Goal: Information Seeking & Learning: Find specific fact

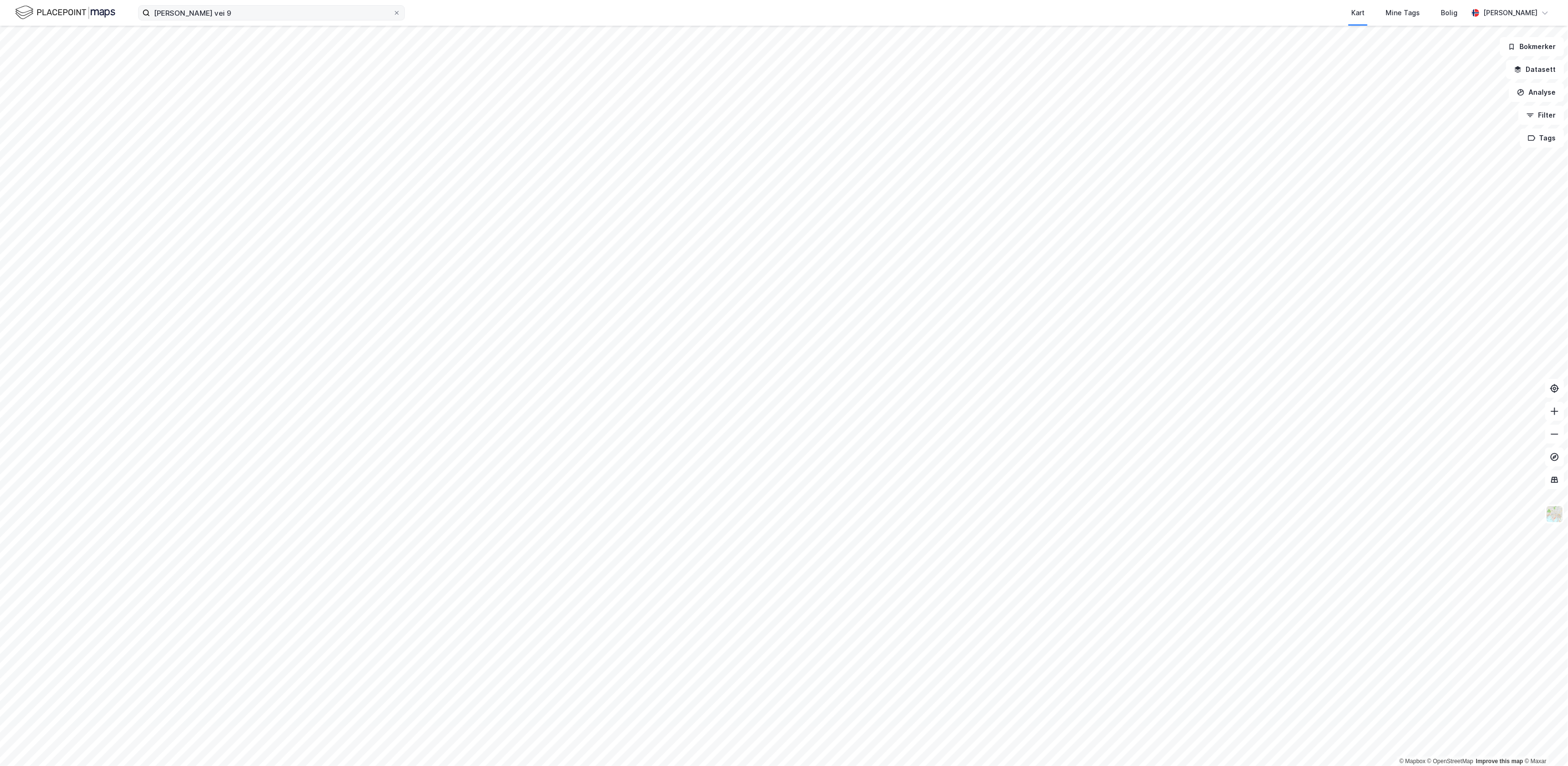
click at [262, 21] on div "philip pedersens vei 9 Kart Mine Tags Bolig Mille Windfeldt" at bounding box center [784, 13] width 1568 height 26
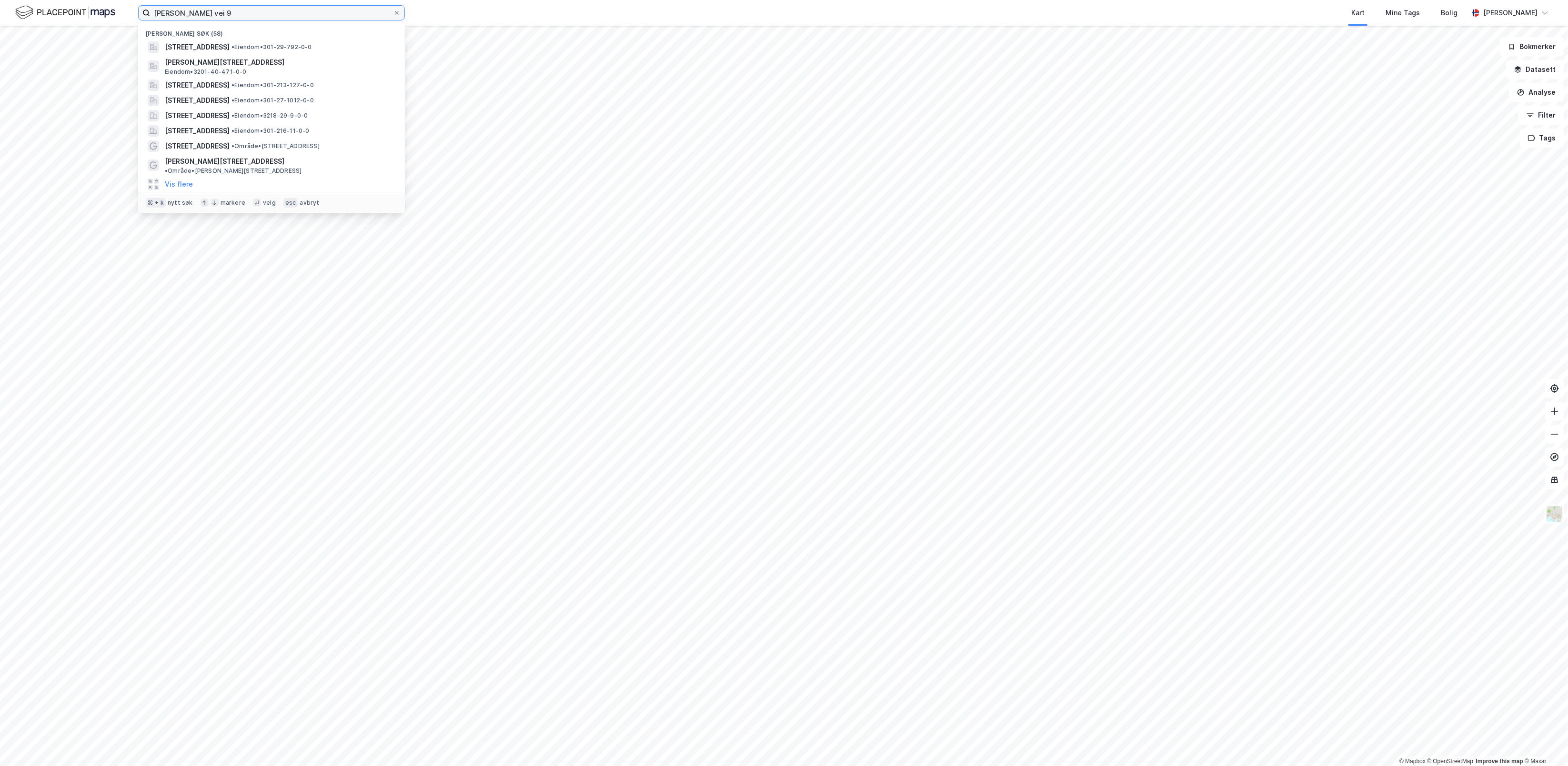
click at [270, 14] on input "philip pedersens vei 9" at bounding box center [271, 12] width 243 height 14
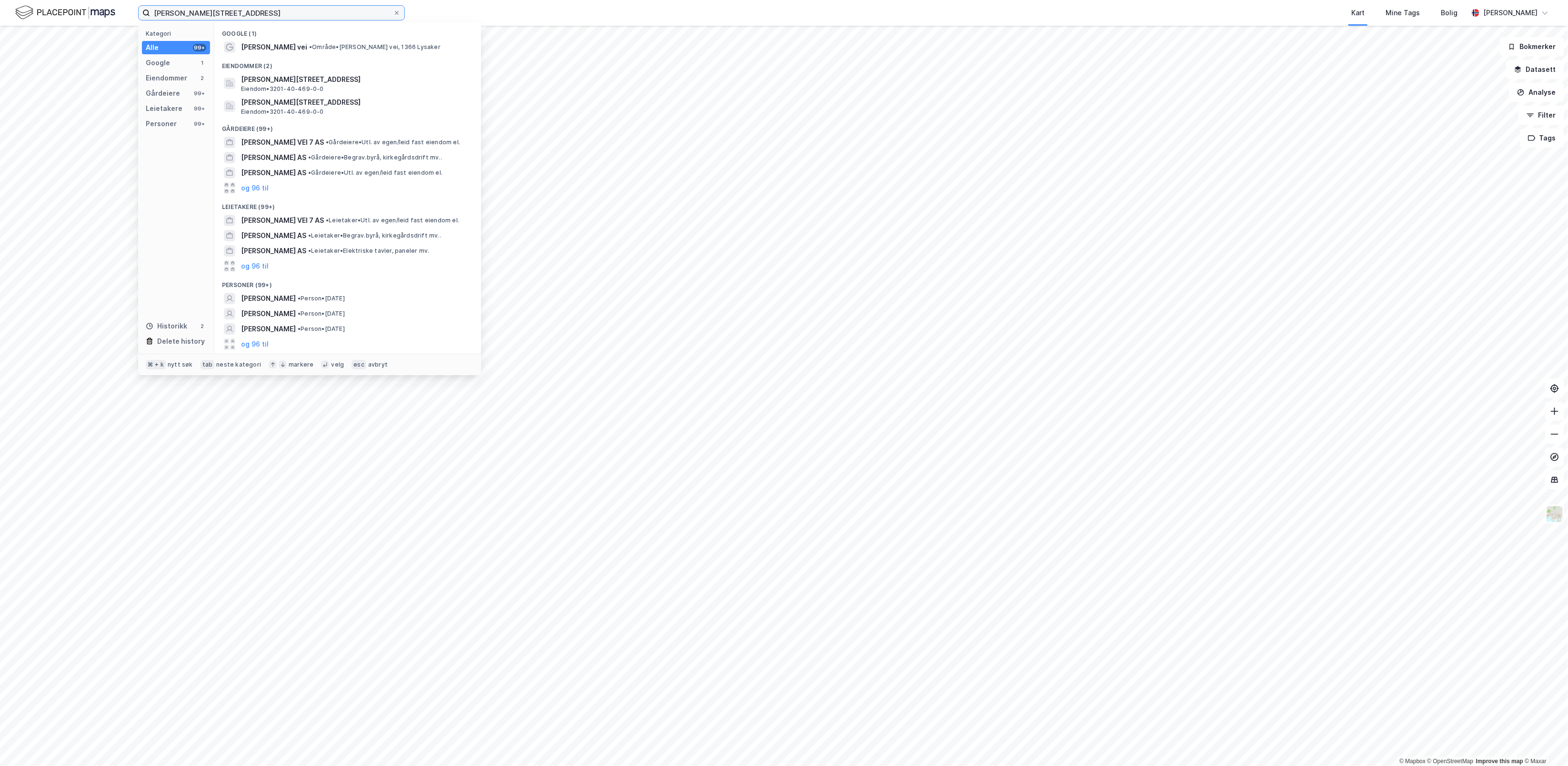
type input "philip pedersens vei 11"
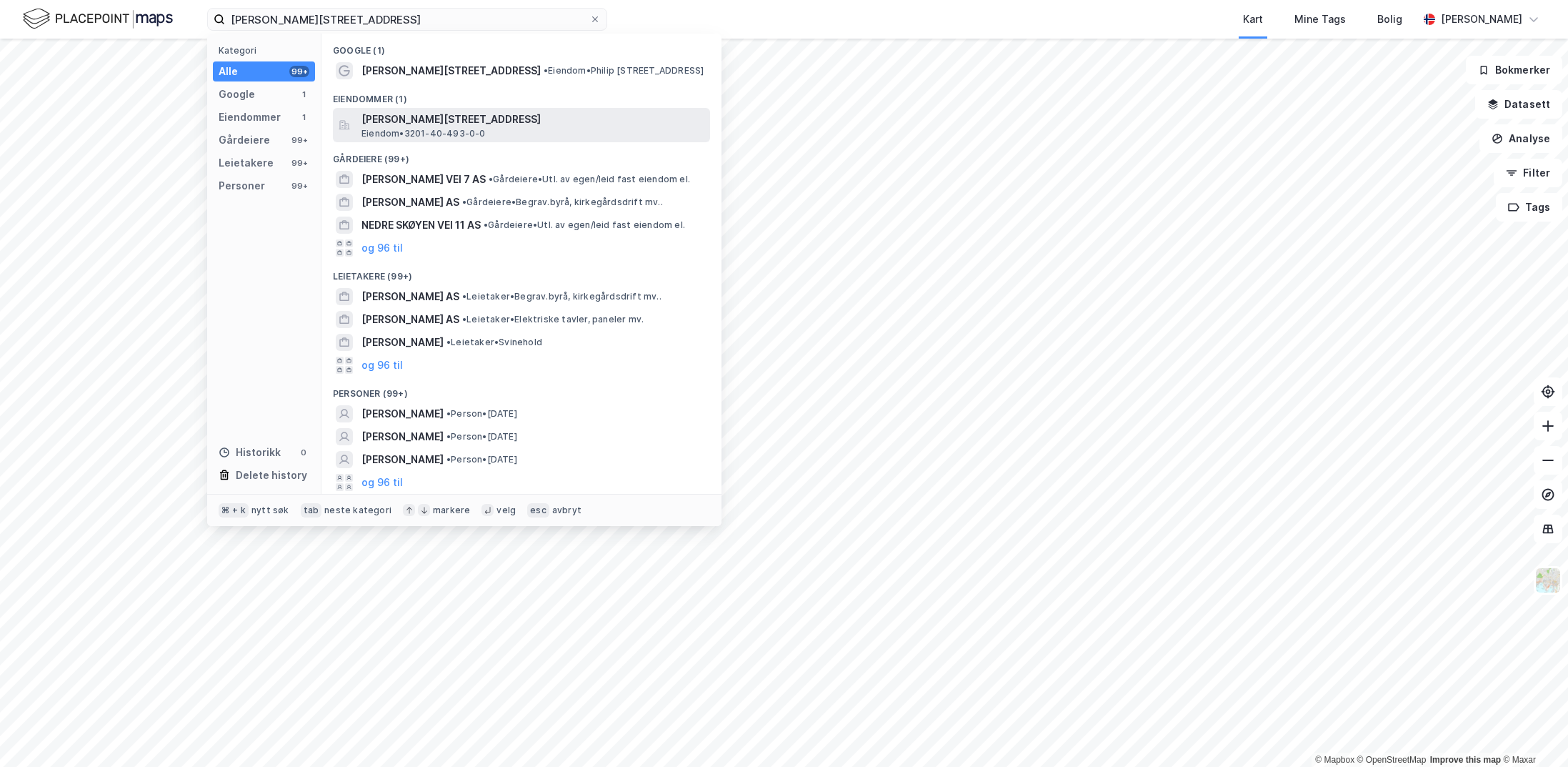
click at [453, 122] on span "[PERSON_NAME][STREET_ADDRESS]" at bounding box center [533, 119] width 343 height 17
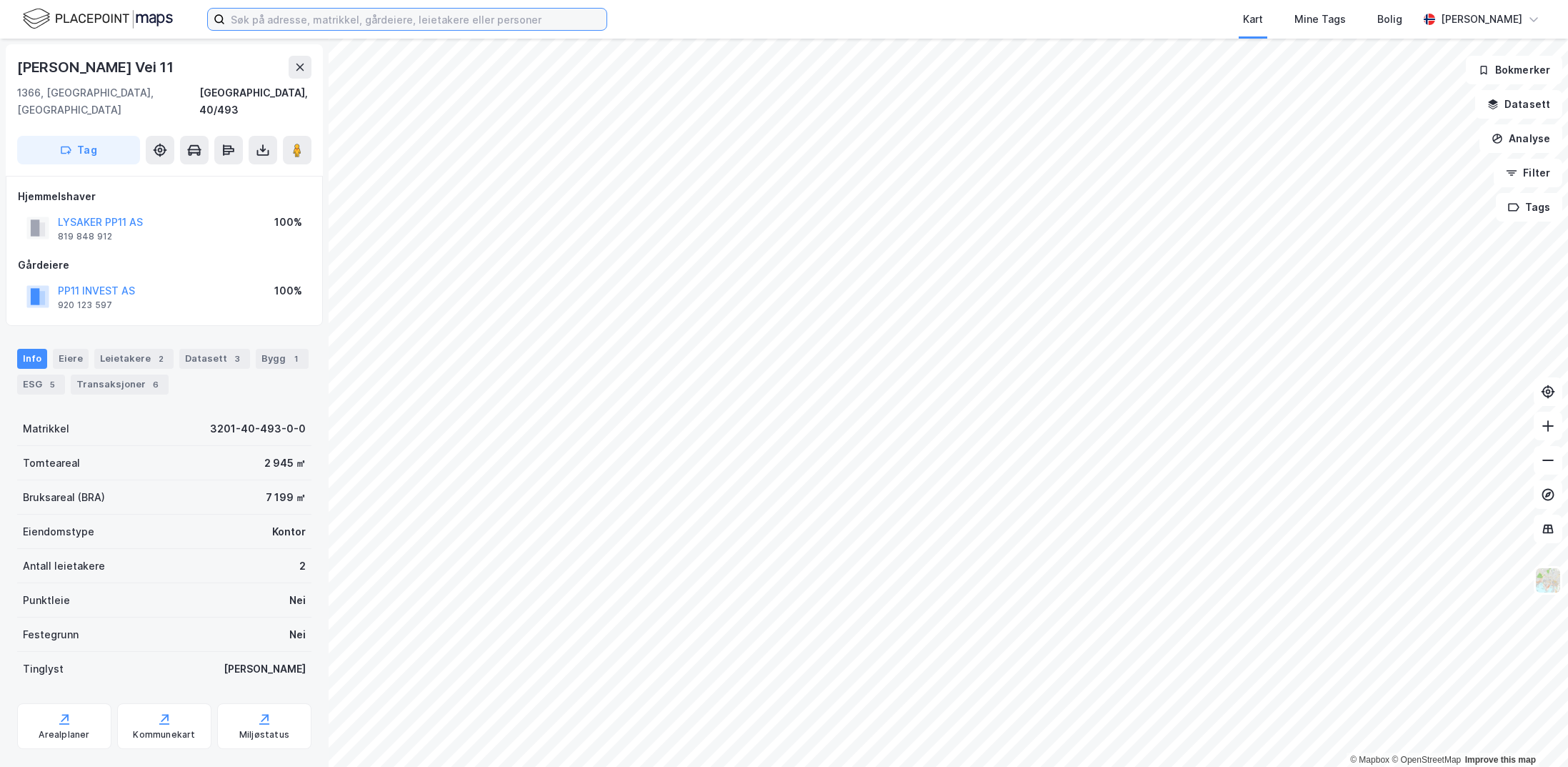
click at [348, 16] on input at bounding box center [415, 18] width 382 height 21
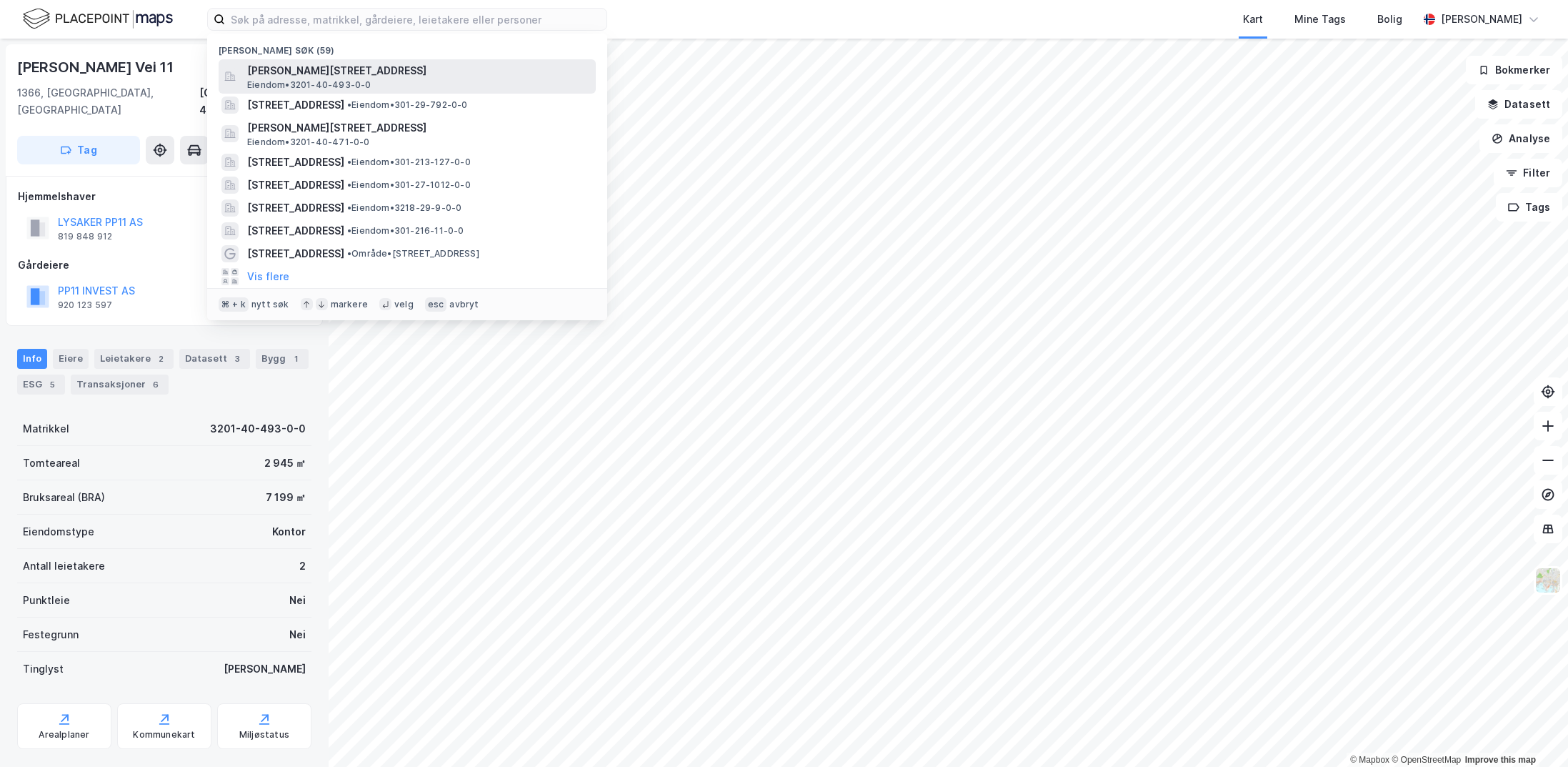
click at [338, 79] on span "Eiendom • 3201-40-493-0-0" at bounding box center [309, 85] width 124 height 12
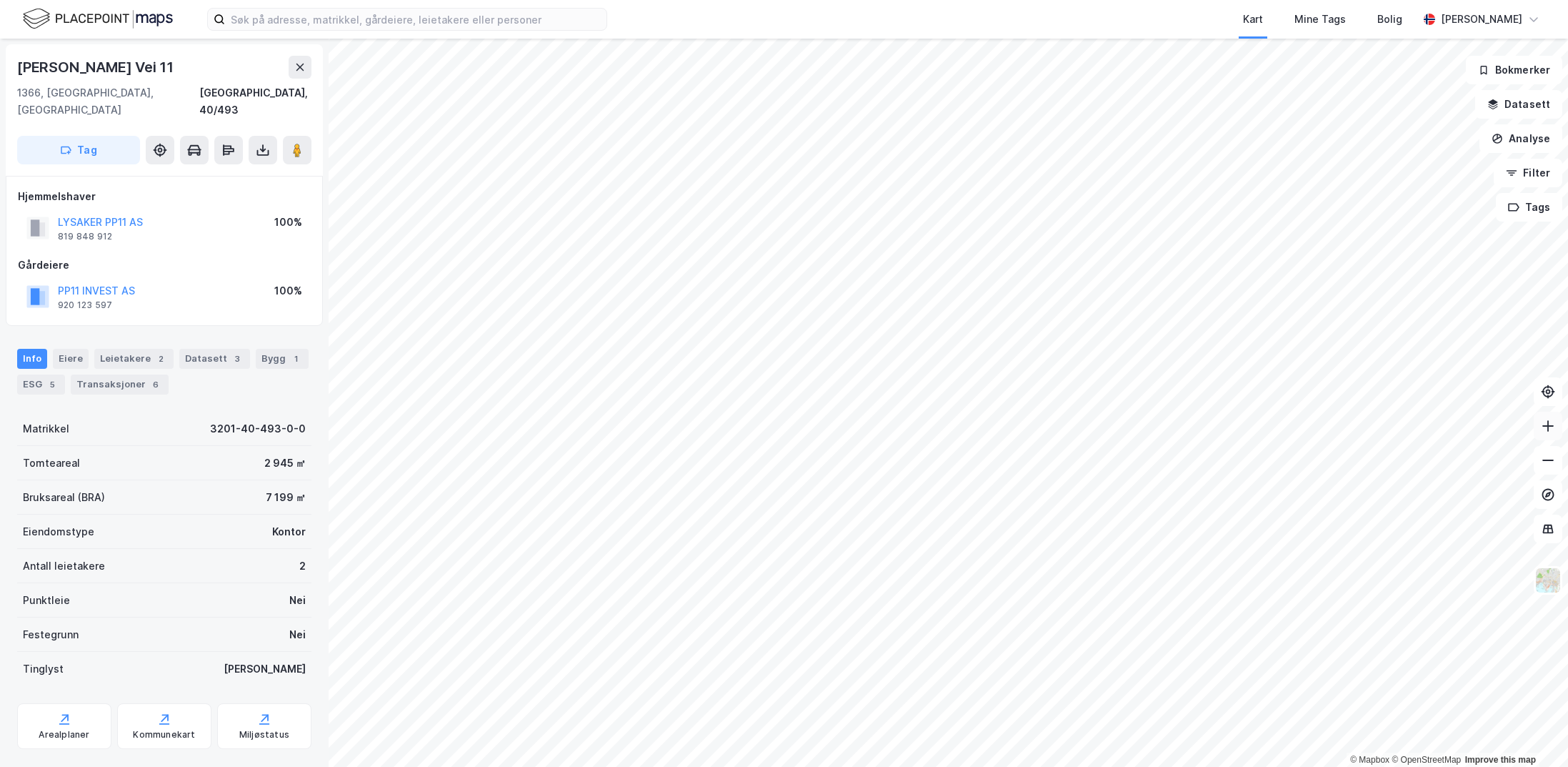
click at [1553, 426] on icon at bounding box center [1548, 426] width 15 height 15
click at [64, 349] on div "Eiere" at bounding box center [70, 359] width 36 height 20
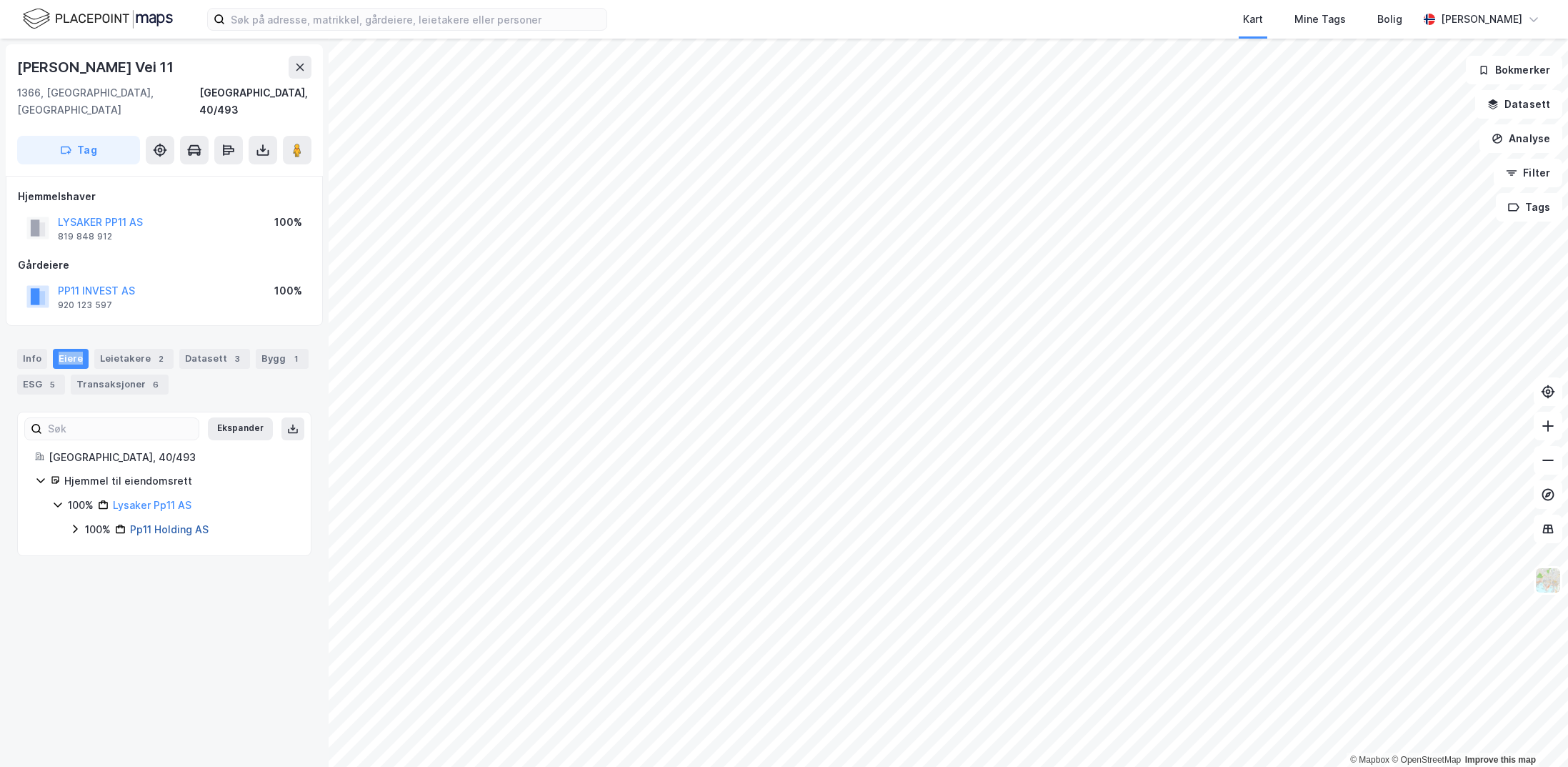
click at [143, 523] on link "Pp11 Holding AS" at bounding box center [169, 529] width 78 height 12
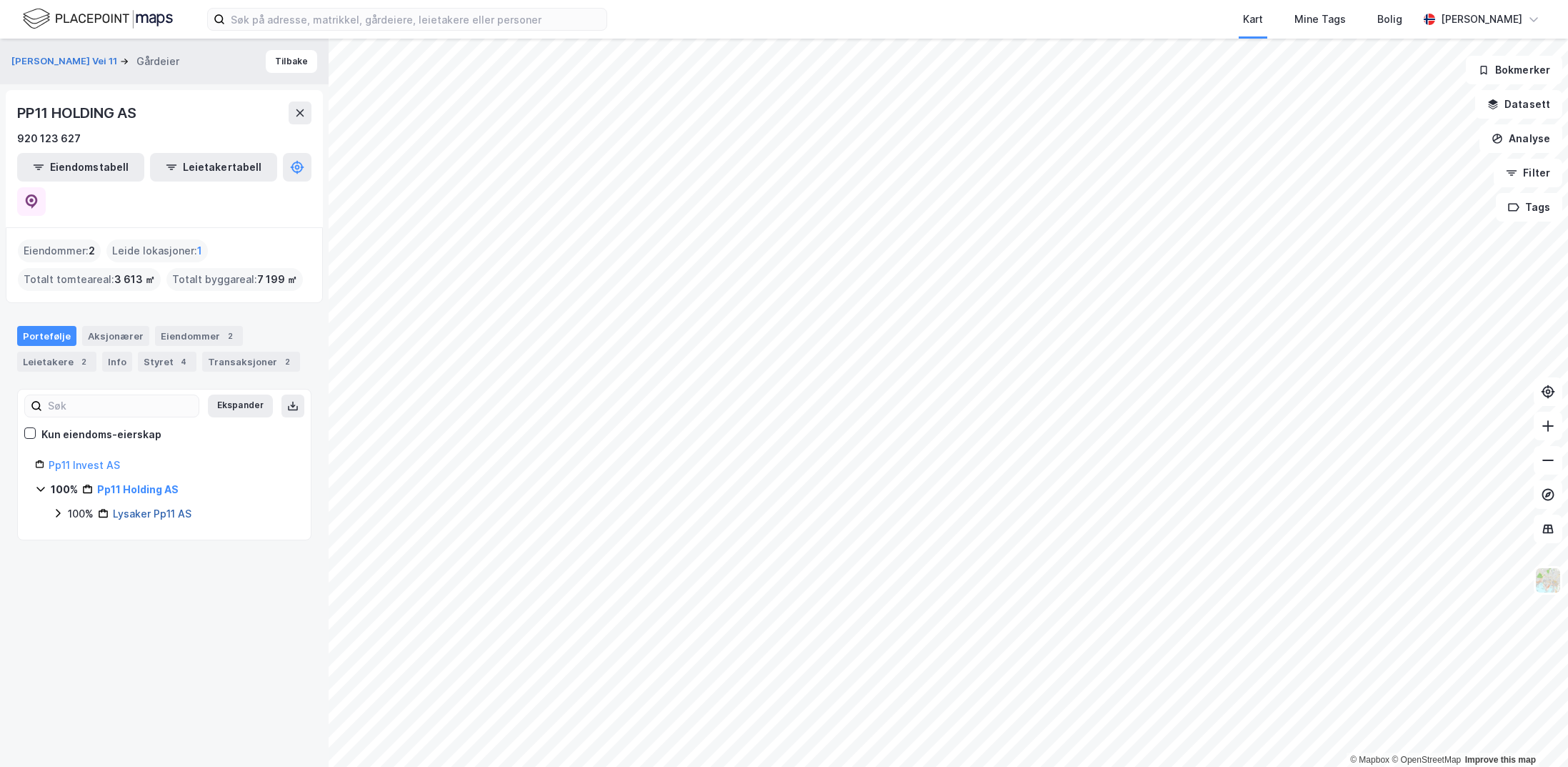
click at [136, 508] on link "Lysaker Pp11 AS" at bounding box center [152, 513] width 78 height 12
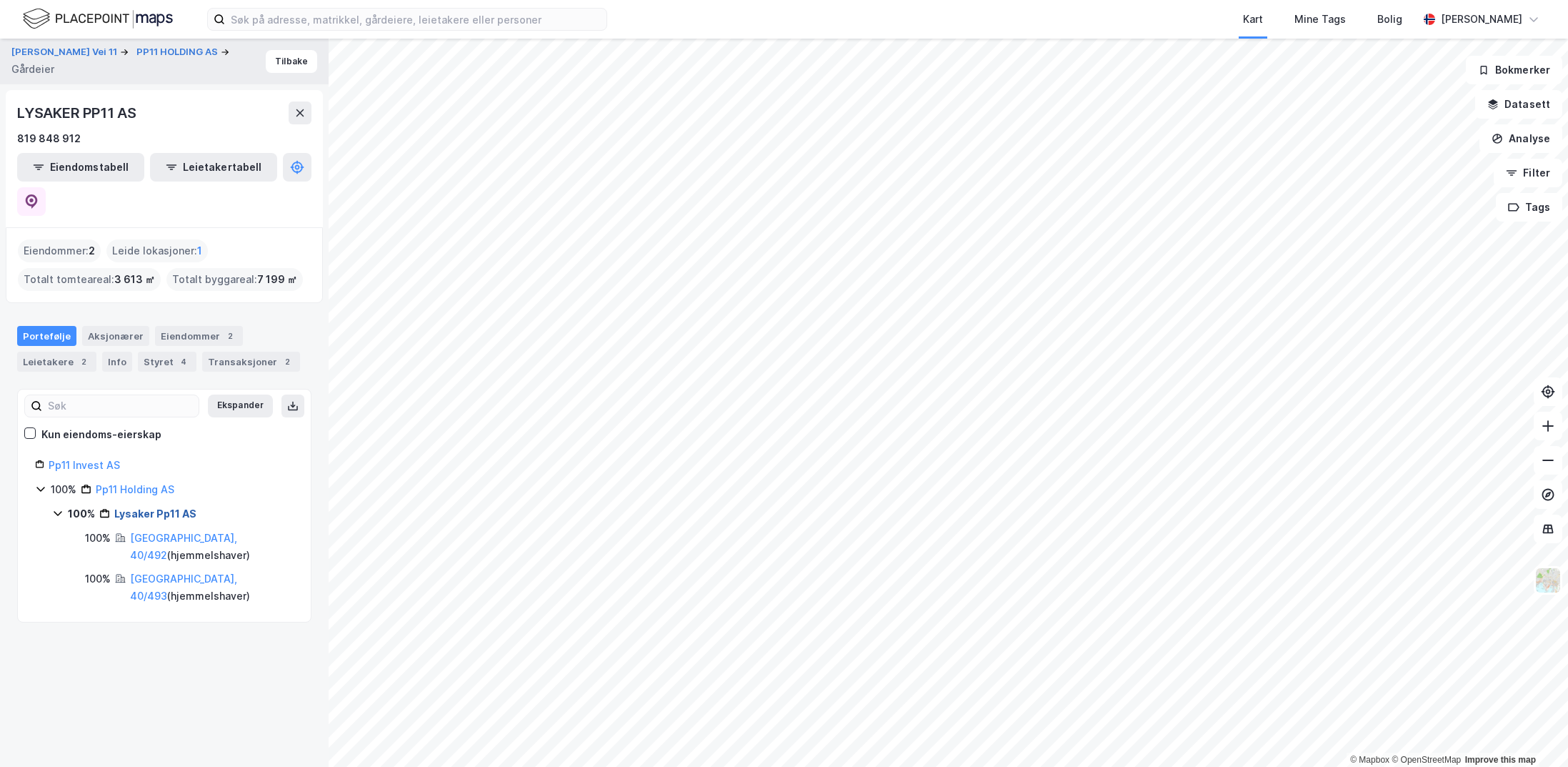
click at [168, 508] on link "Lysaker Pp11 AS" at bounding box center [155, 513] width 82 height 12
click at [248, 352] on div "Transaksjoner 2" at bounding box center [250, 362] width 98 height 20
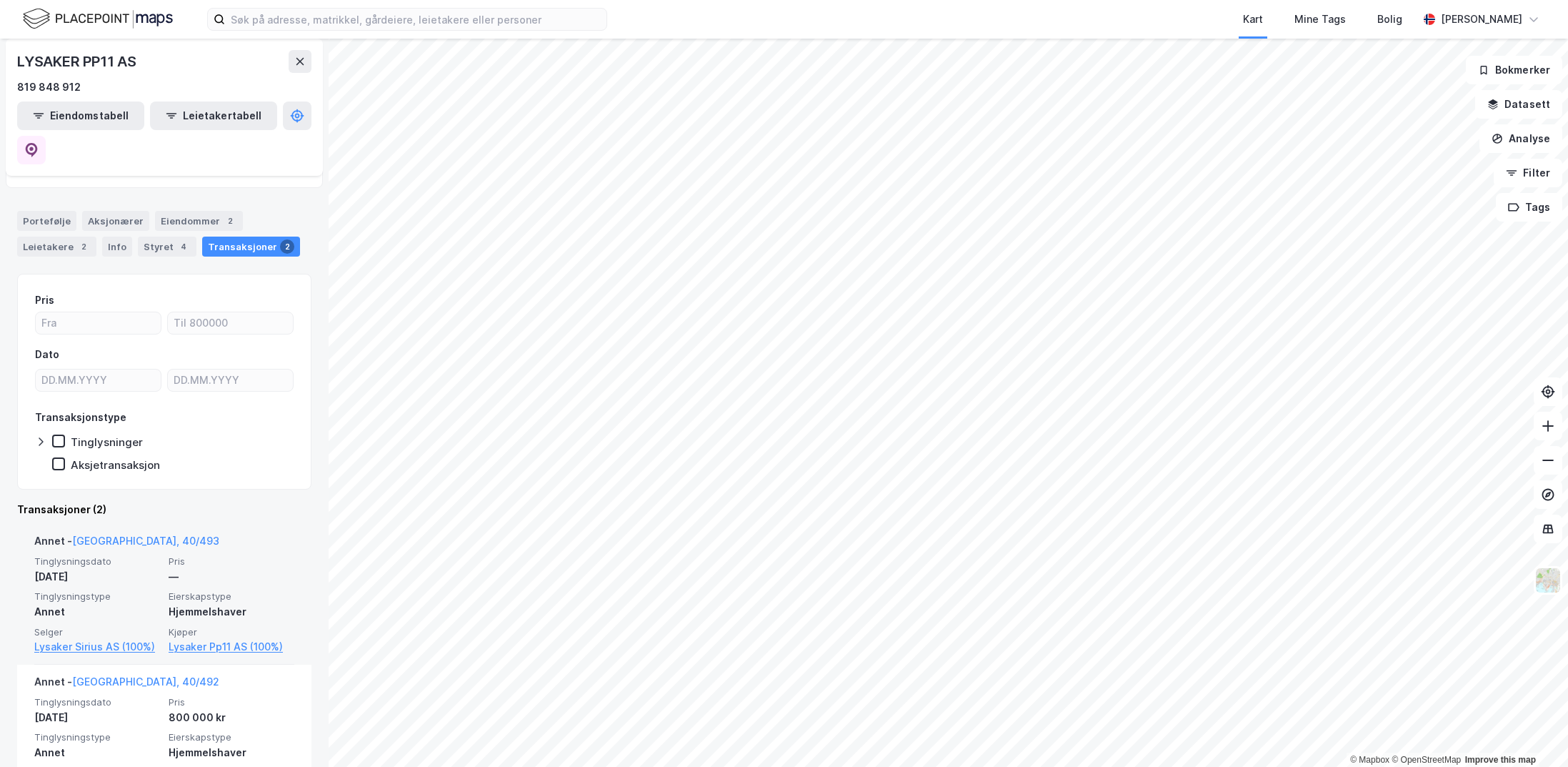
scroll to position [136, 0]
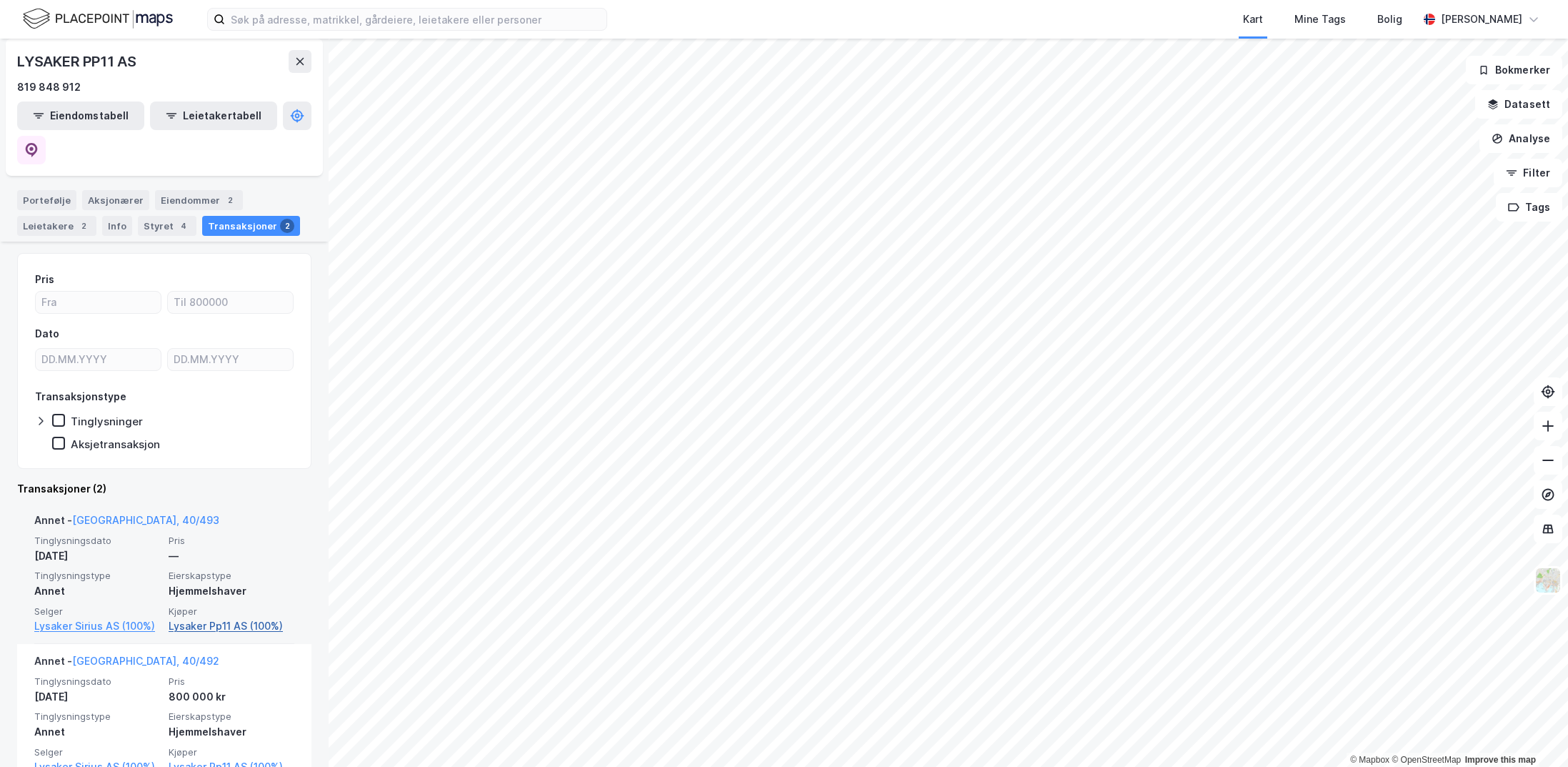
click at [251, 617] on link "Lysaker Pp11 AS (100%)" at bounding box center [232, 625] width 126 height 17
click at [215, 617] on link "Lysaker Pp11 AS (100%)" at bounding box center [232, 625] width 126 height 17
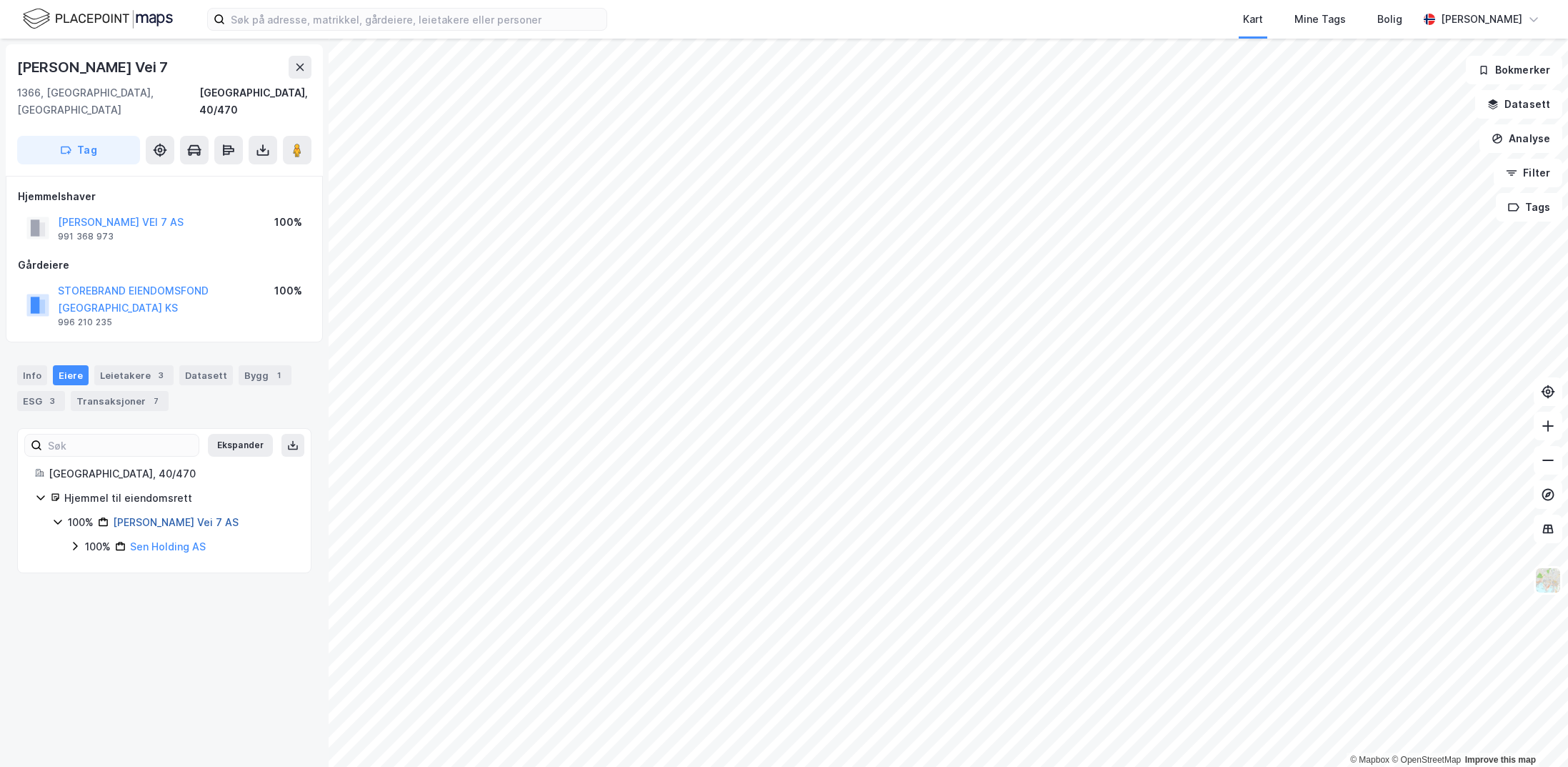
click at [159, 516] on link "[PERSON_NAME] Vei 7 AS" at bounding box center [176, 521] width 126 height 12
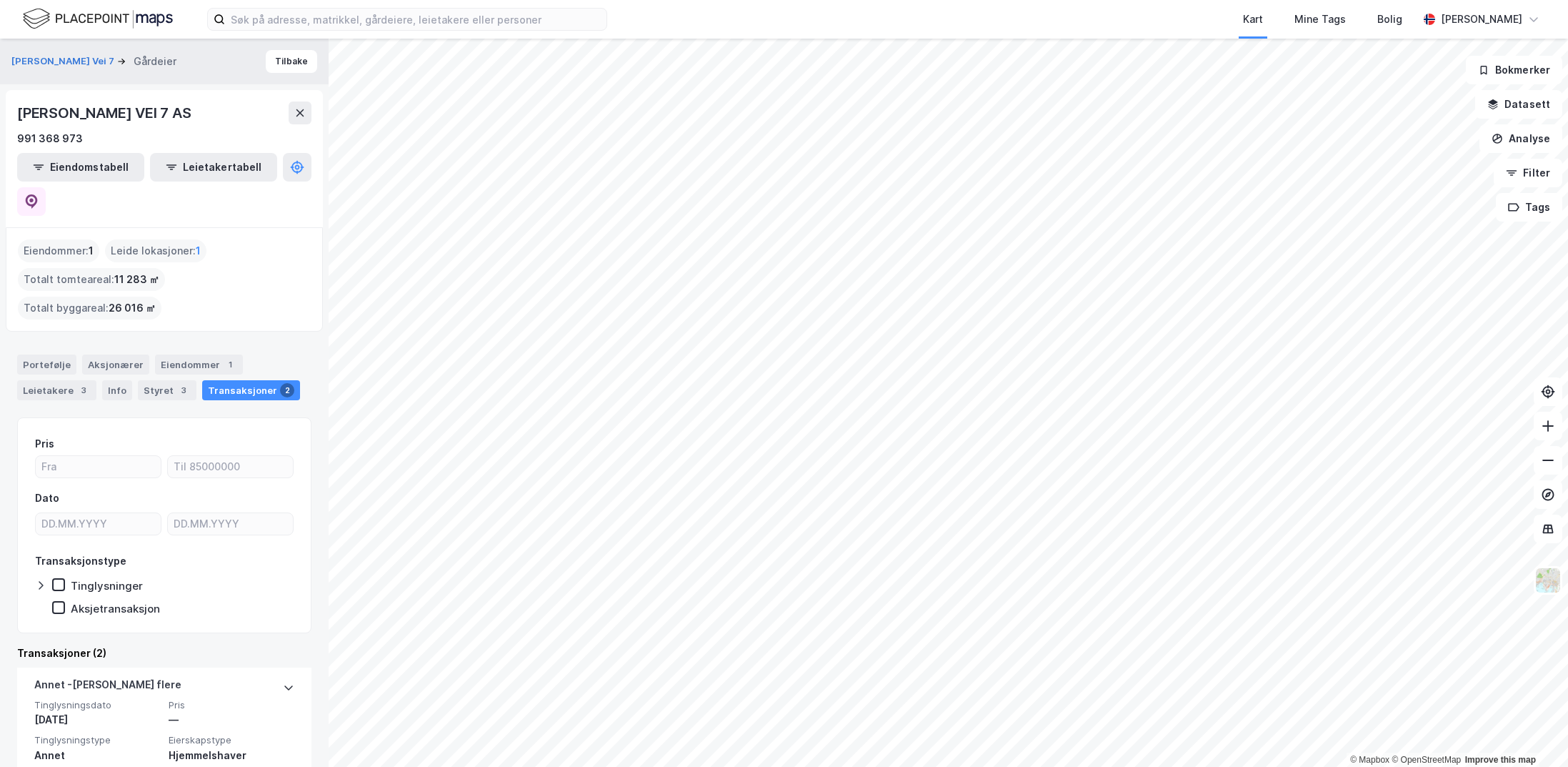
scroll to position [170, 0]
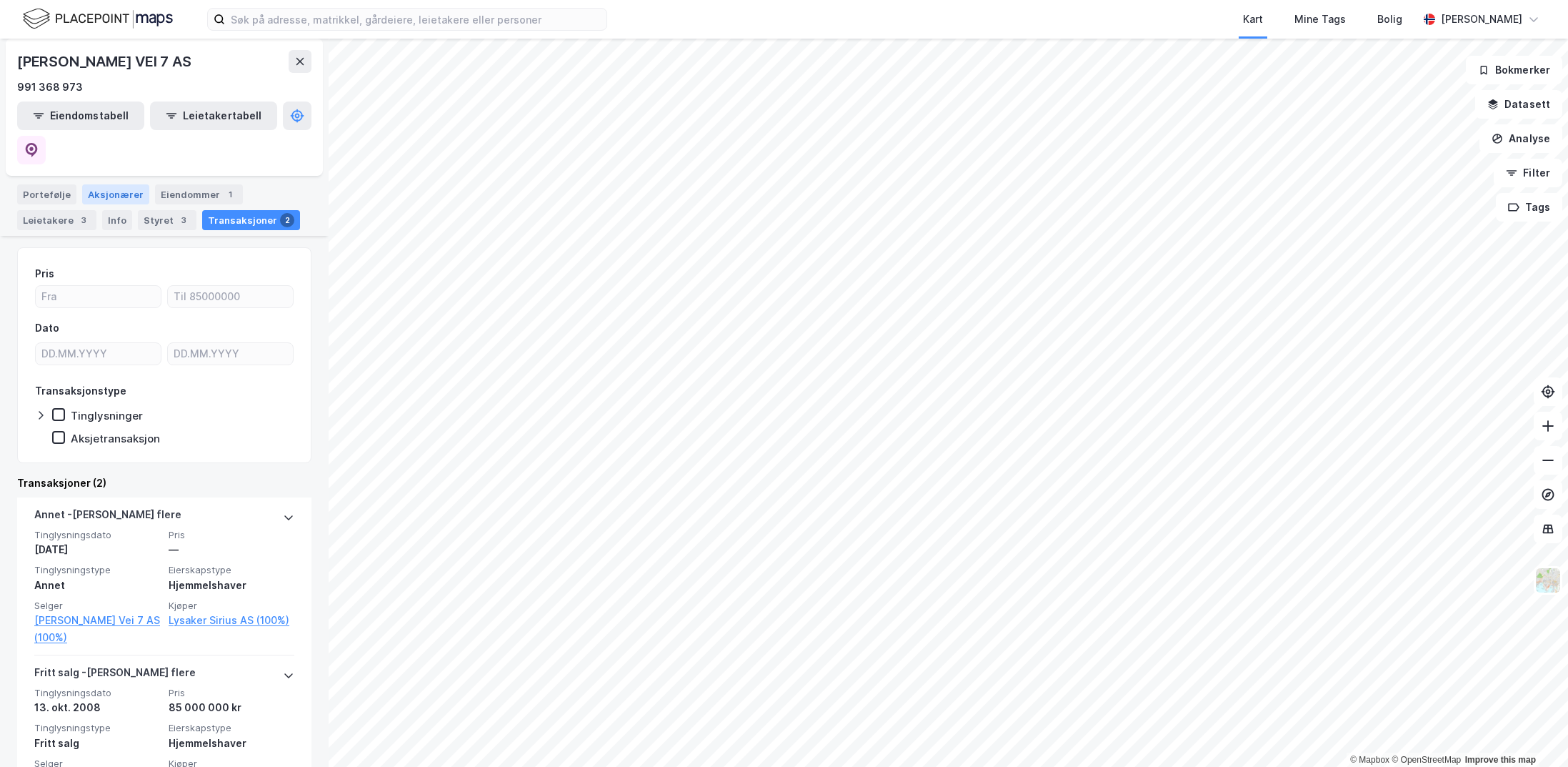
click at [126, 184] on div "Aksjonærer" at bounding box center [116, 194] width 68 height 20
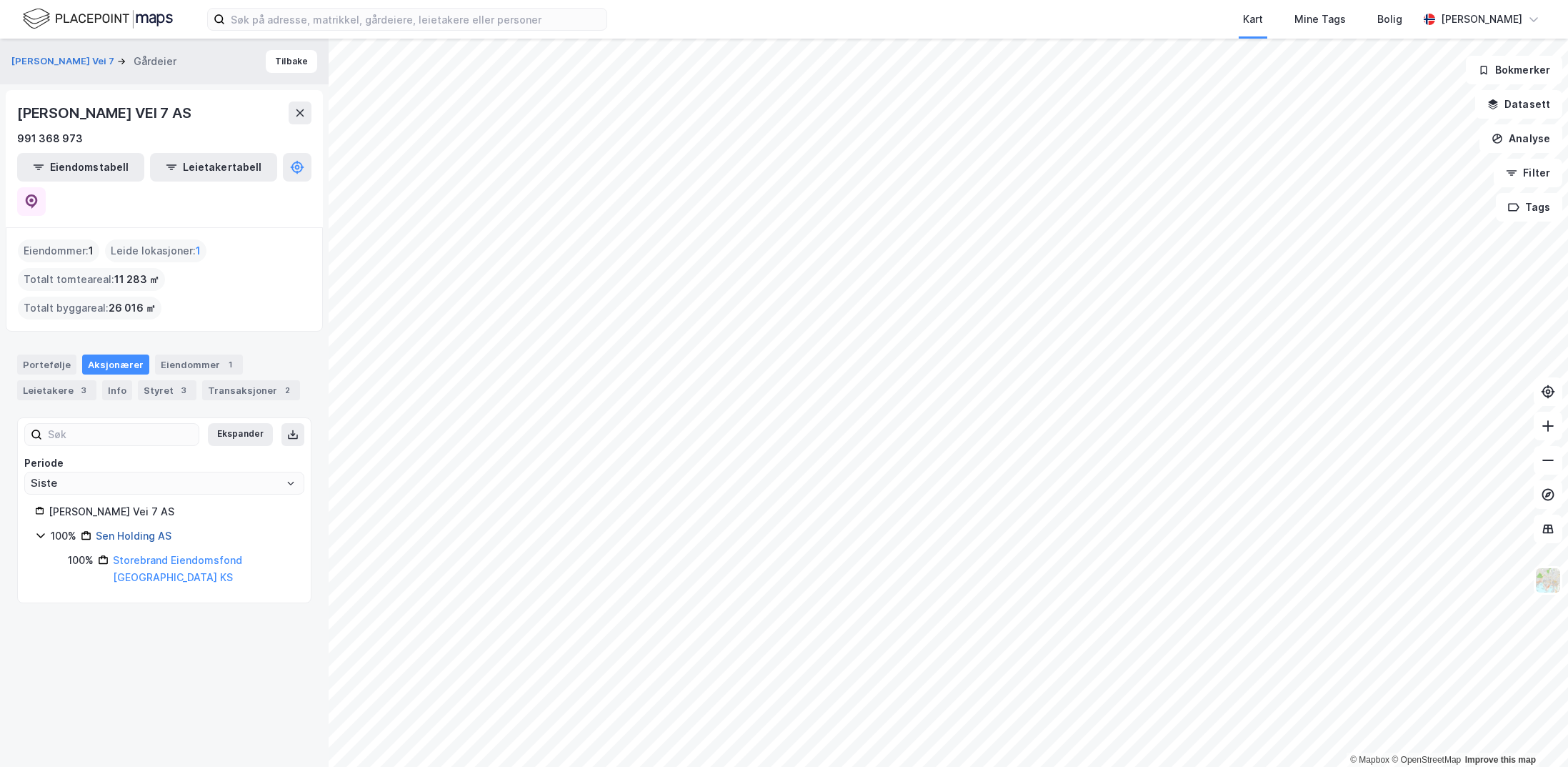
click at [136, 530] on link "Sen Holding AS" at bounding box center [133, 535] width 76 height 12
click at [132, 530] on link "Sen Holding AS" at bounding box center [133, 535] width 76 height 12
click at [41, 533] on icon at bounding box center [40, 535] width 8 height 5
click at [43, 531] on icon at bounding box center [40, 534] width 5 height 8
click at [134, 530] on link "Sen Holding AS" at bounding box center [133, 535] width 76 height 12
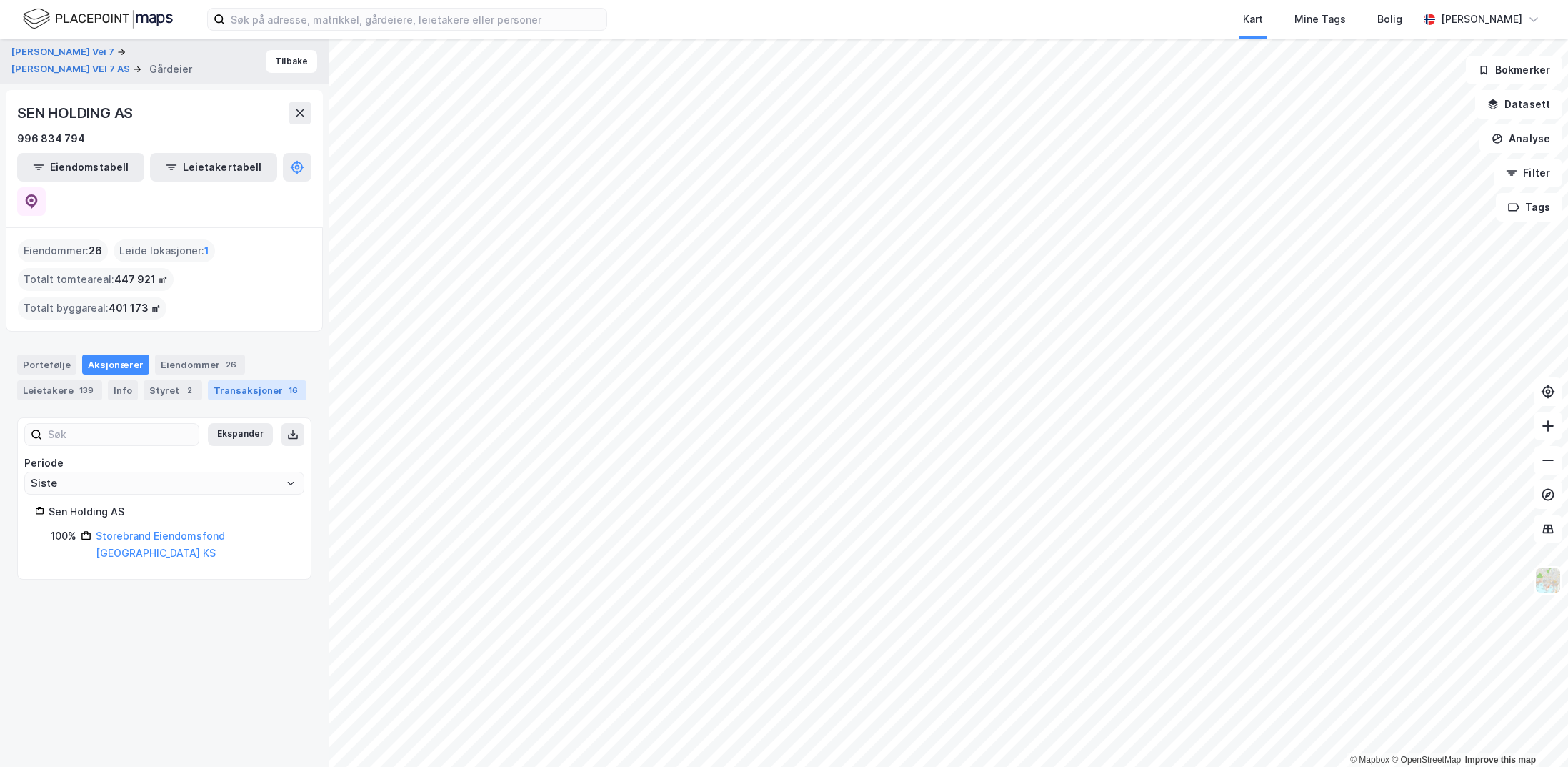
click at [228, 380] on div "Transaksjoner 16" at bounding box center [257, 390] width 99 height 20
click at [225, 380] on div "Transaksjoner 16" at bounding box center [257, 390] width 99 height 20
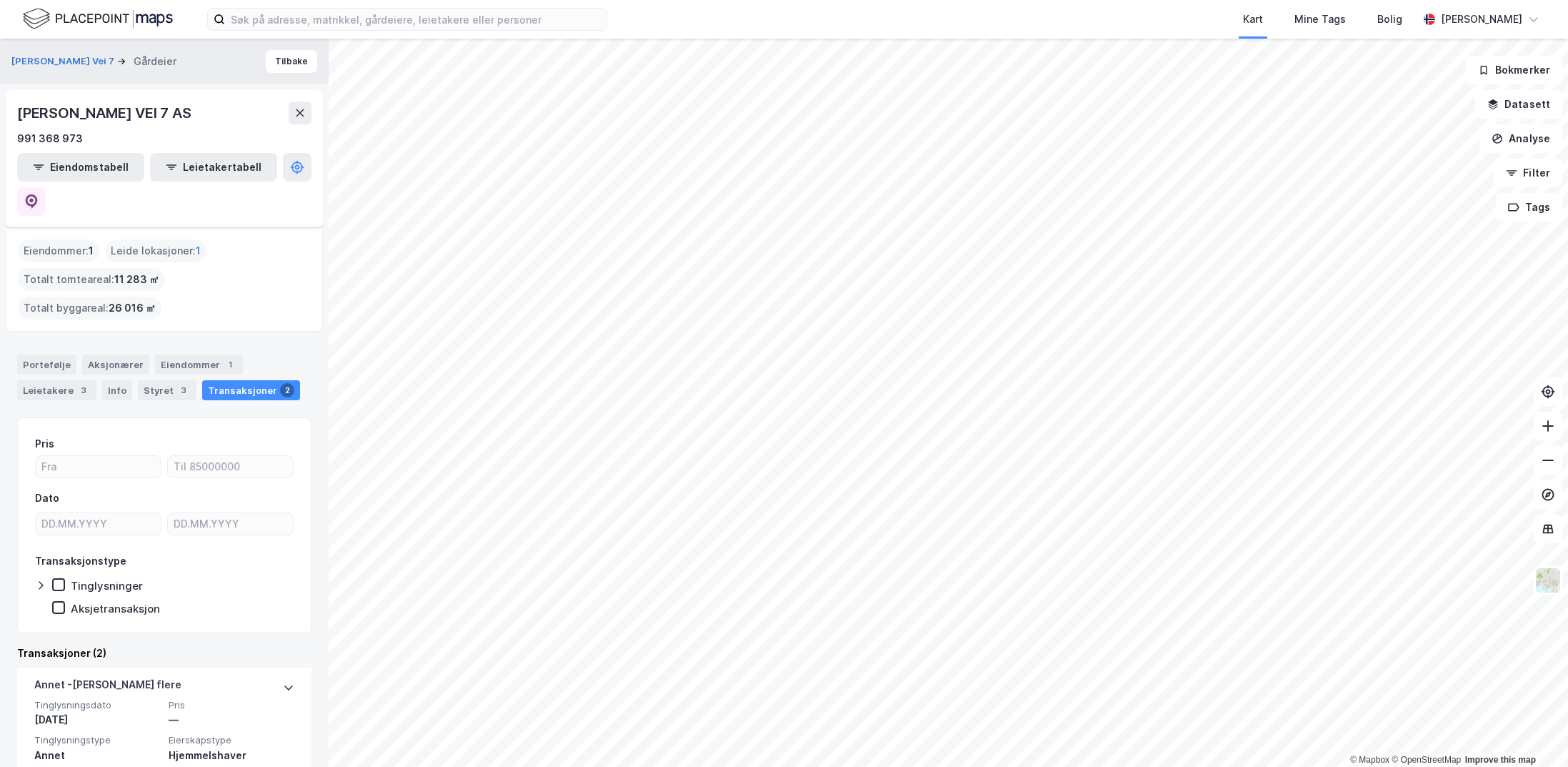
scroll to position [170, 0]
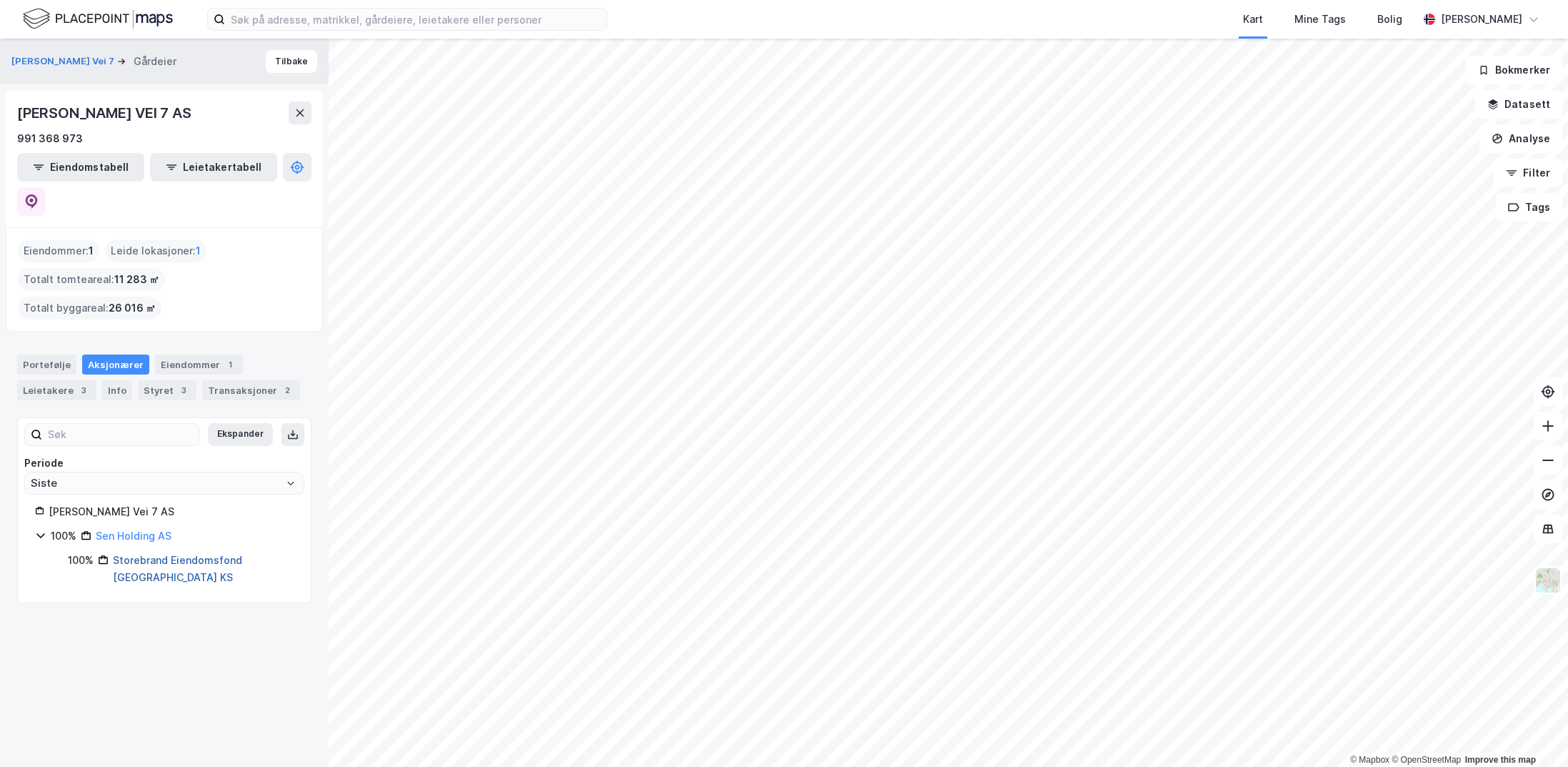
click at [194, 553] on link "Storebrand Eiendomsfond [GEOGRAPHIC_DATA] KS" at bounding box center [178, 568] width 130 height 29
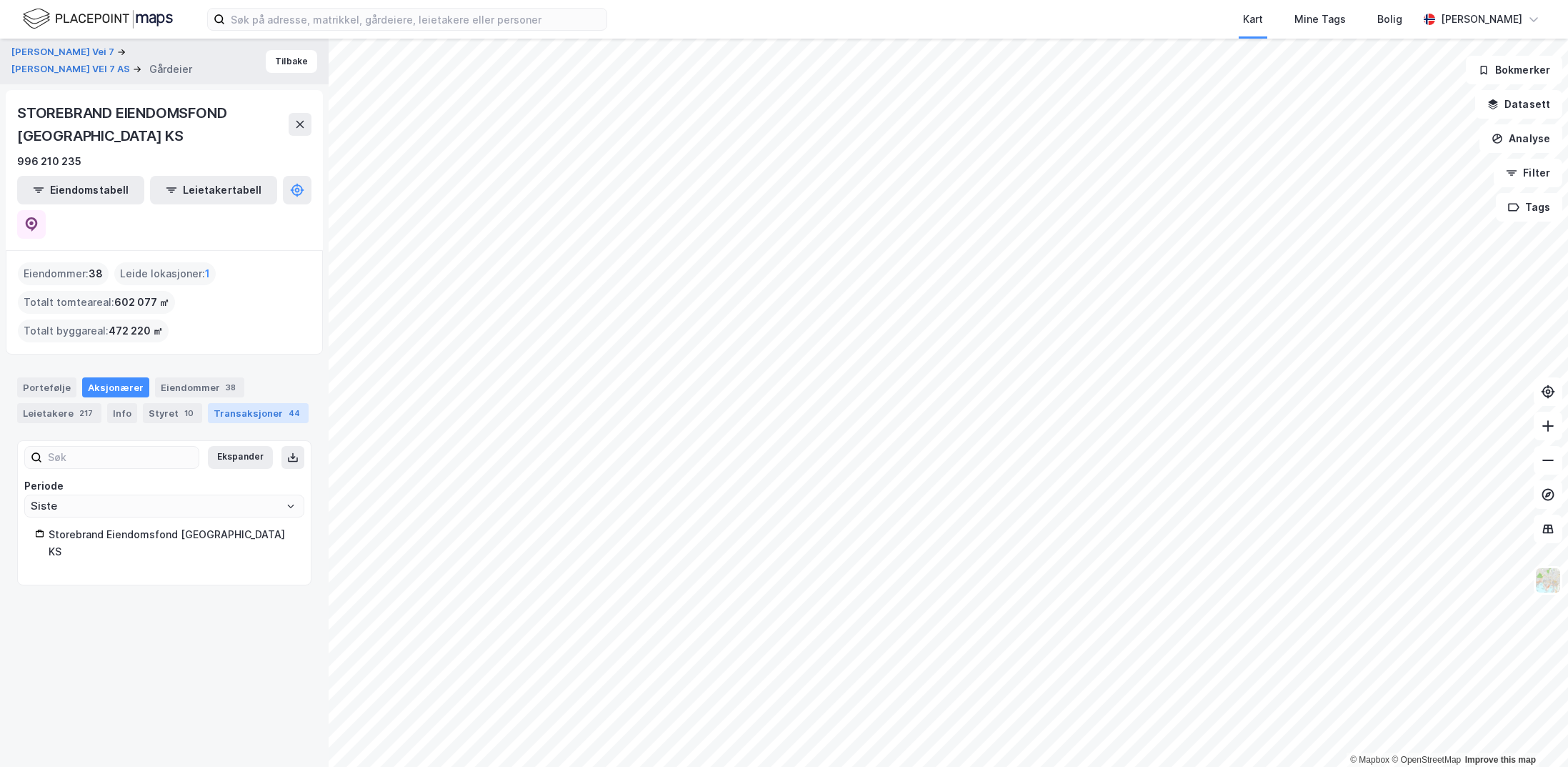
click at [255, 403] on div "Transaksjoner 44" at bounding box center [258, 413] width 100 height 20
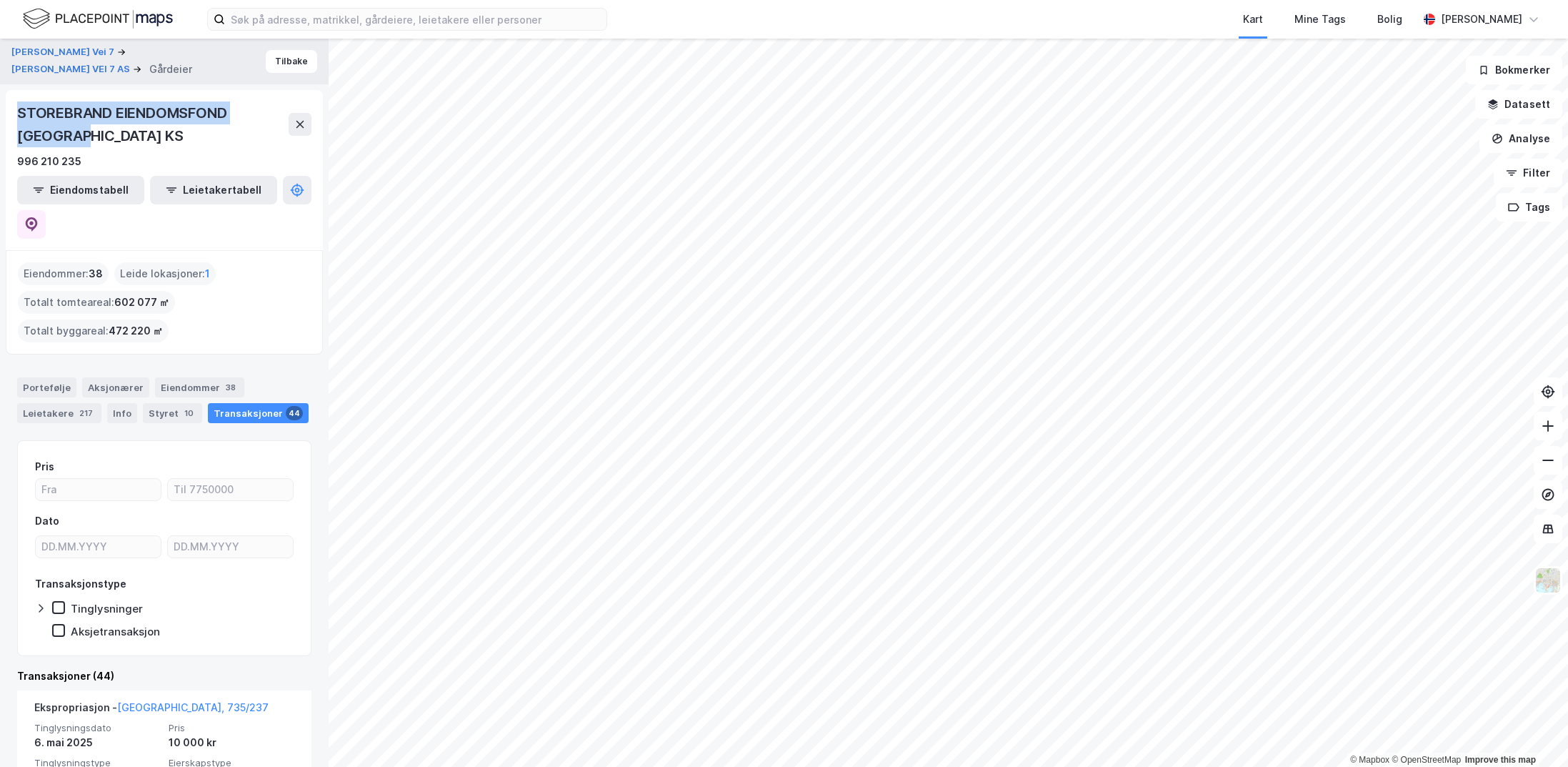
drag, startPoint x: 41, startPoint y: 138, endPoint x: 18, endPoint y: 112, distance: 34.7
click at [18, 112] on div "STOREBRAND EIENDOMSFOND [GEOGRAPHIC_DATA] KS" at bounding box center [152, 124] width 271 height 46
copy div "STOREBRAND EIENDOMSFOND [GEOGRAPHIC_DATA] KS"
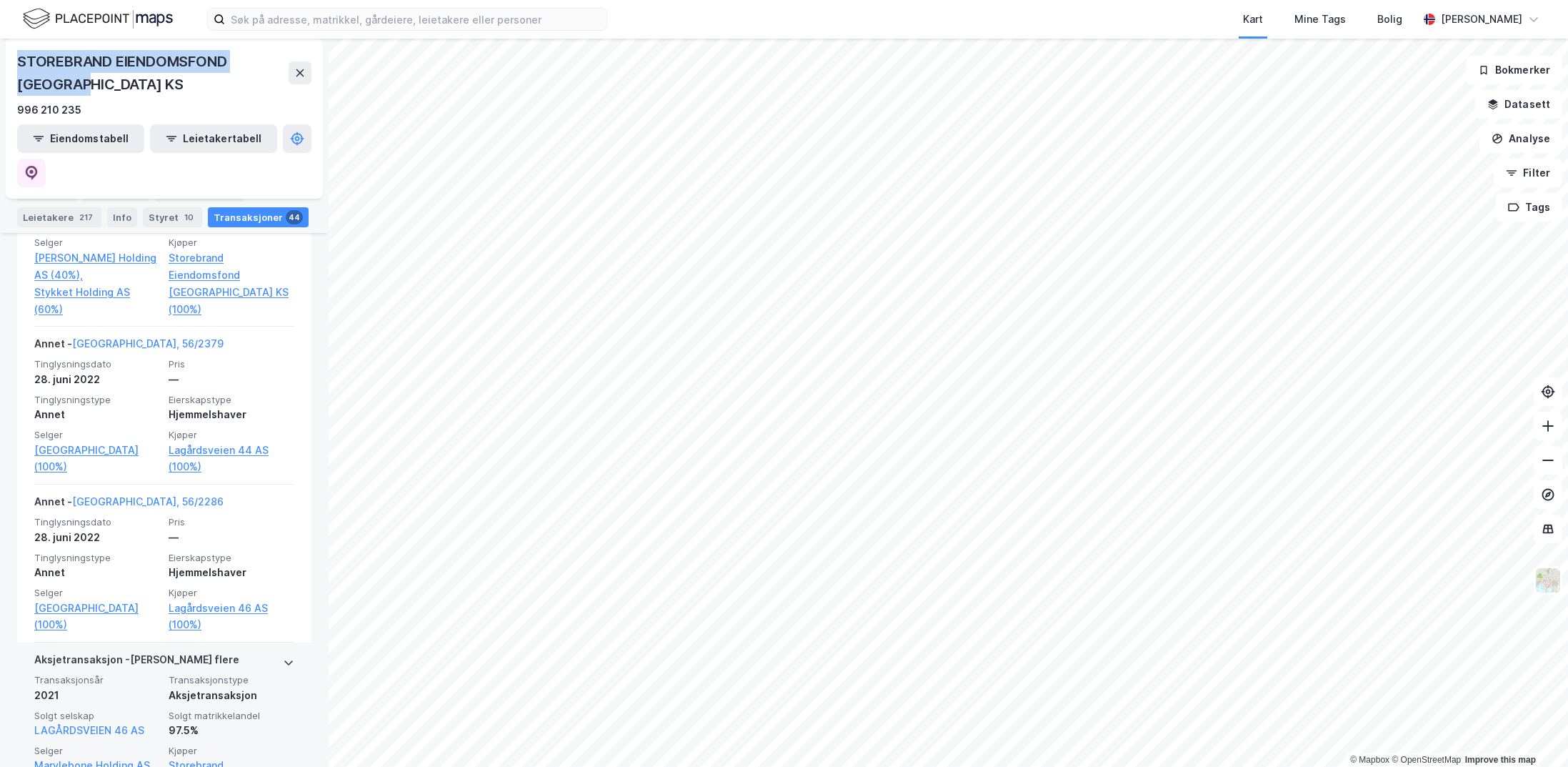
scroll to position [1123, 0]
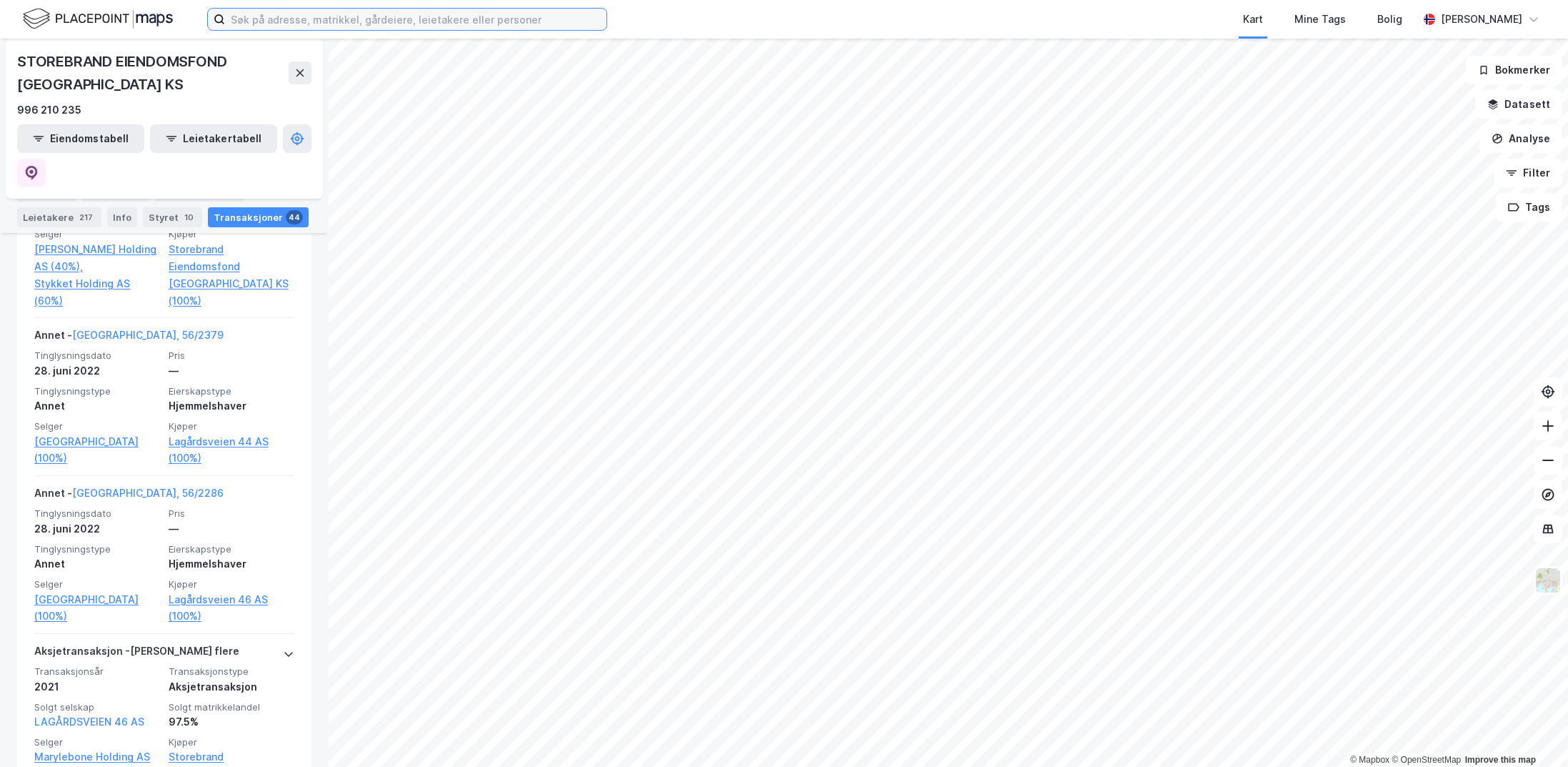
click at [432, 28] on input at bounding box center [415, 18] width 382 height 21
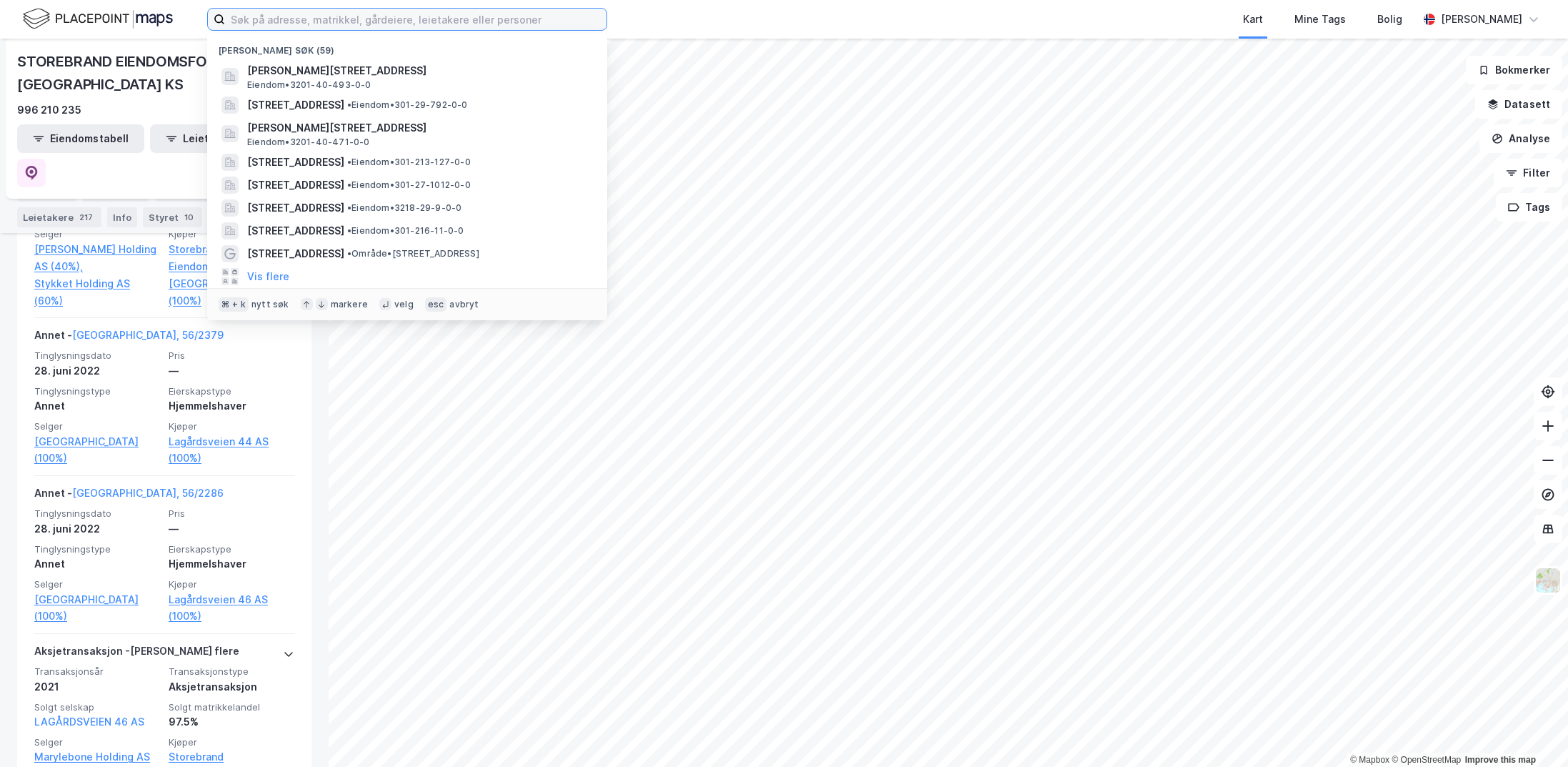
paste input "[PERSON_NAME] vei 7"
type input "[PERSON_NAME] vei 7"
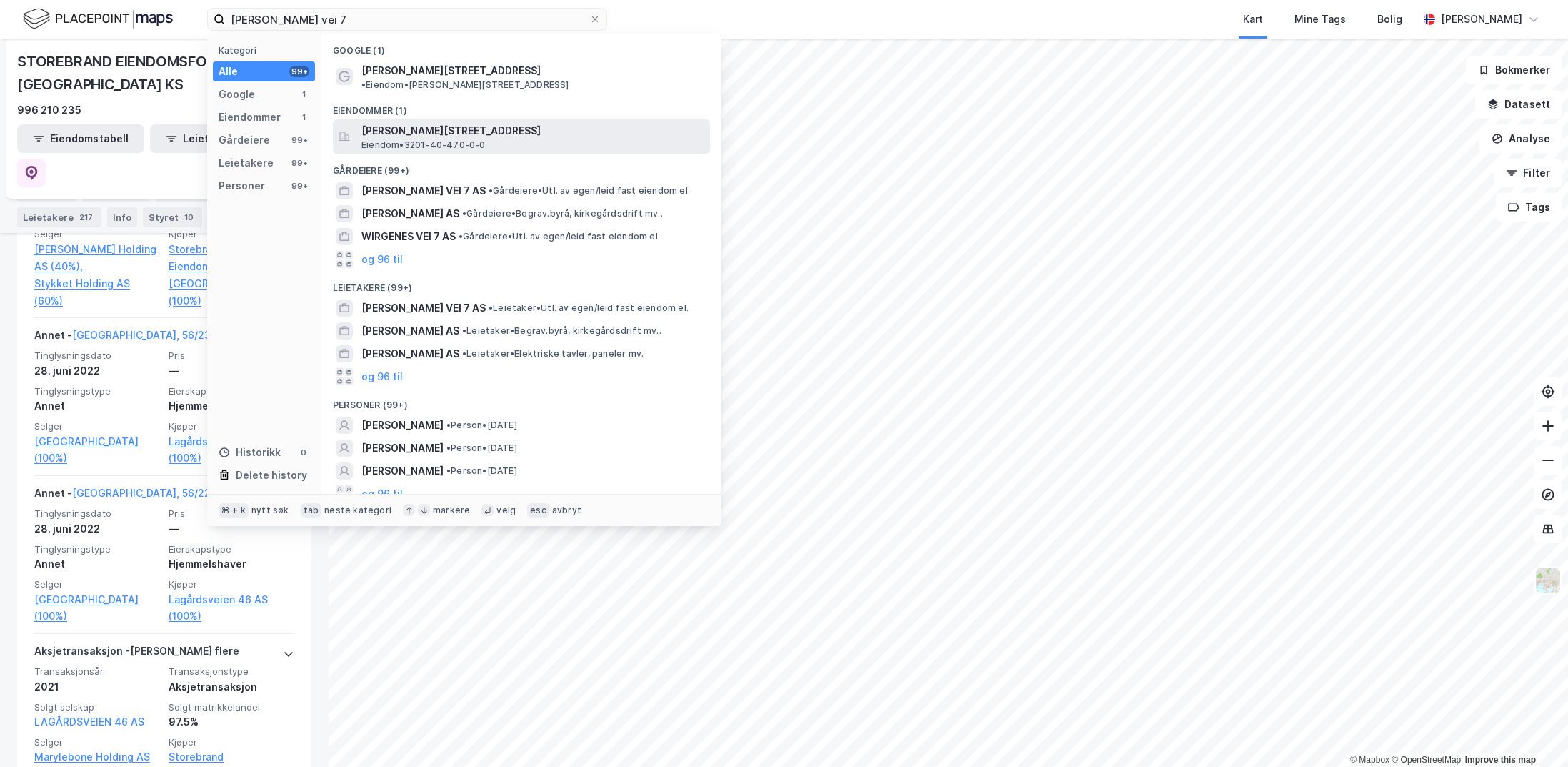
click at [413, 122] on span "[PERSON_NAME][STREET_ADDRESS]" at bounding box center [533, 131] width 343 height 17
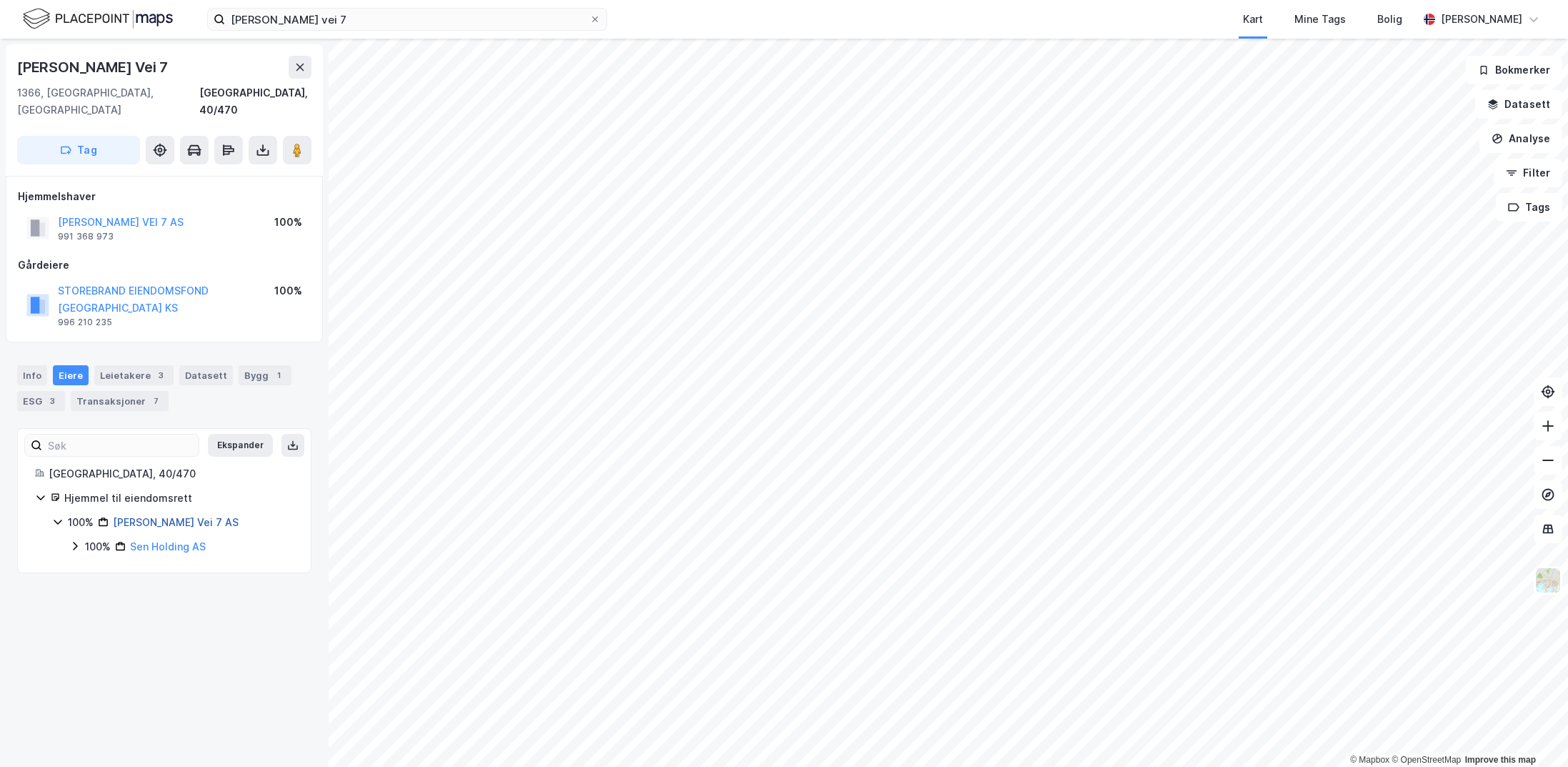
click at [167, 516] on link "[PERSON_NAME] Vei 7 AS" at bounding box center [176, 521] width 126 height 12
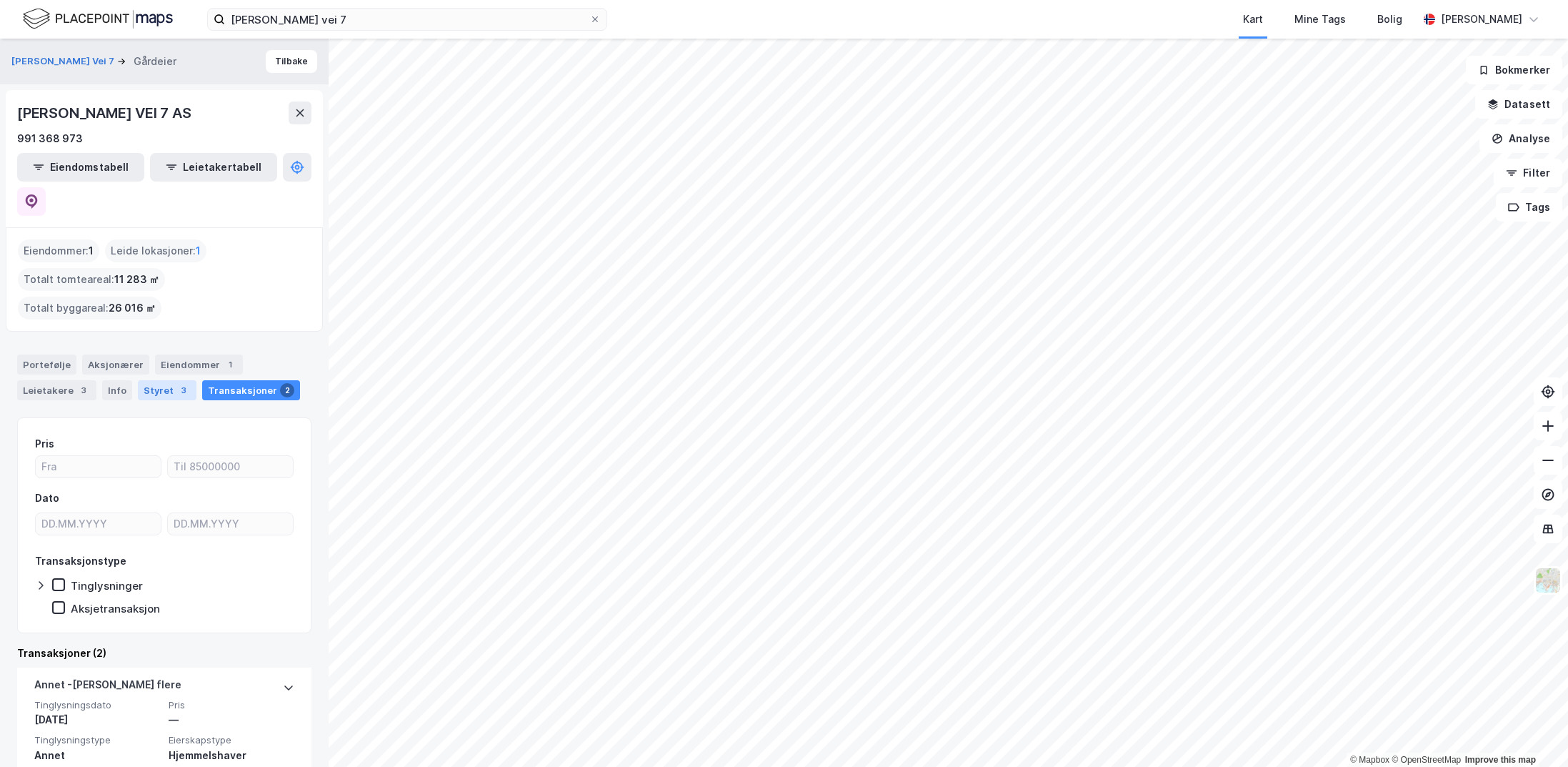
click at [140, 380] on div "Styret 3" at bounding box center [167, 390] width 58 height 20
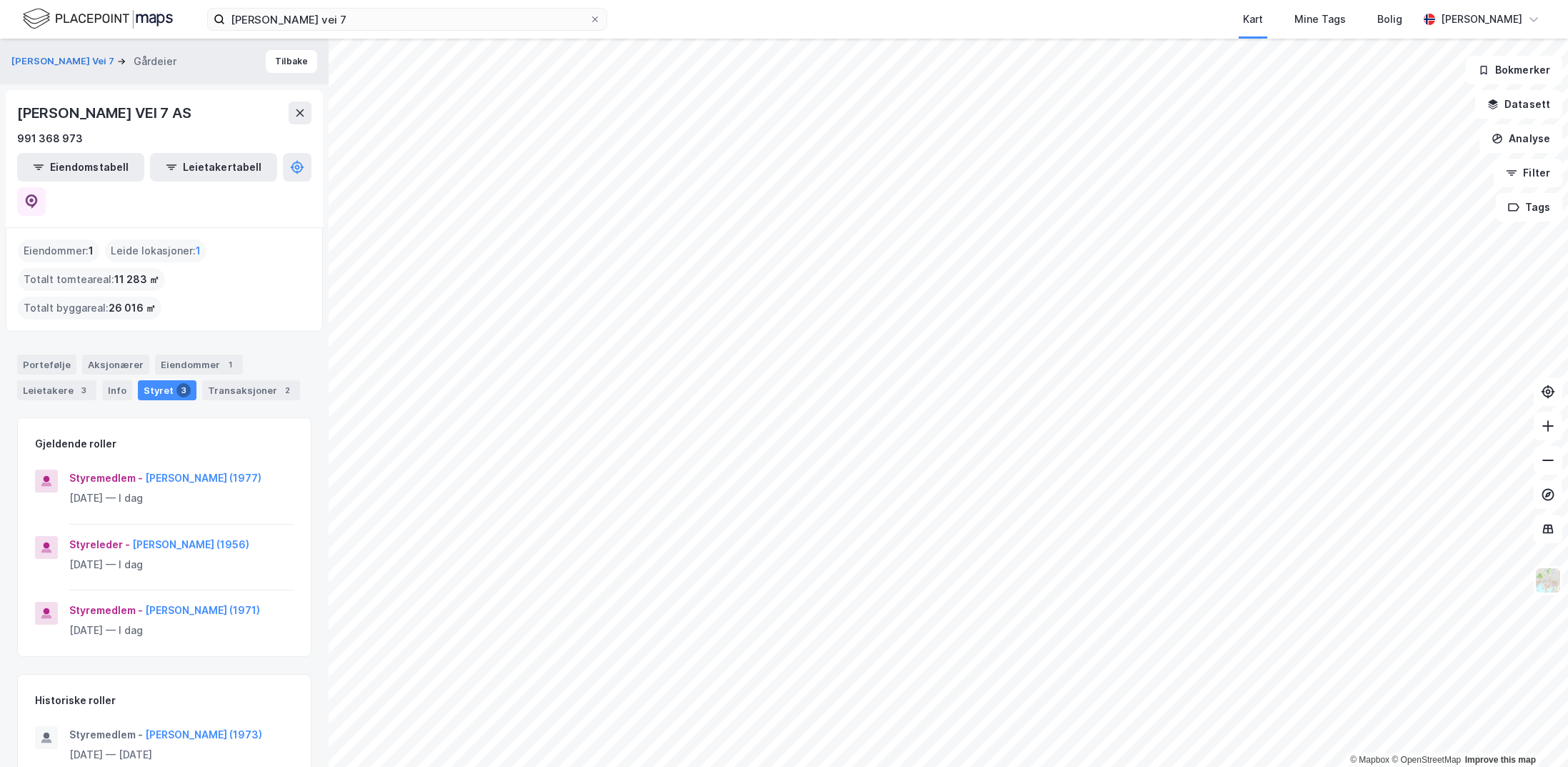
drag, startPoint x: 234, startPoint y: 112, endPoint x: 13, endPoint y: 102, distance: 221.2
click at [13, 102] on div "[PERSON_NAME] VEI 7 AS 991 368 973 Eiendomstabell Leietakertabell" at bounding box center [163, 159] width 317 height 137
copy div "[PERSON_NAME] VEI 7 AS"
